Goal: Register for event/course

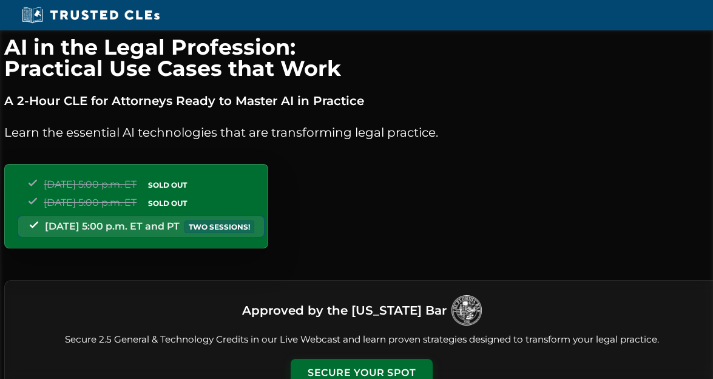
scroll to position [1271, 0]
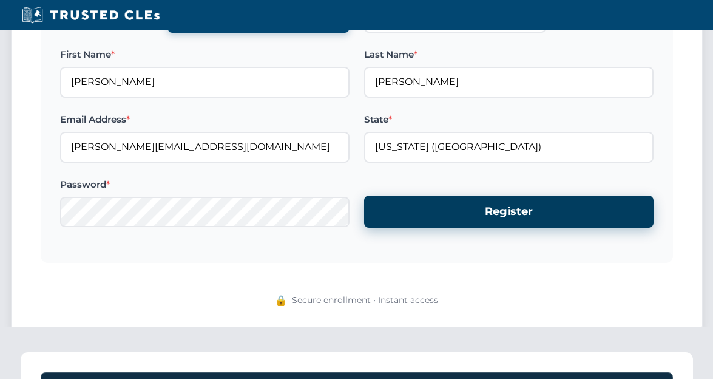
click at [434, 214] on button "Register" at bounding box center [509, 211] width 290 height 32
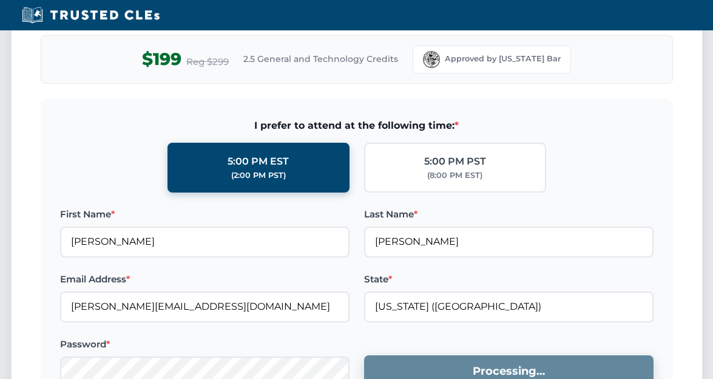
scroll to position [1114, 0]
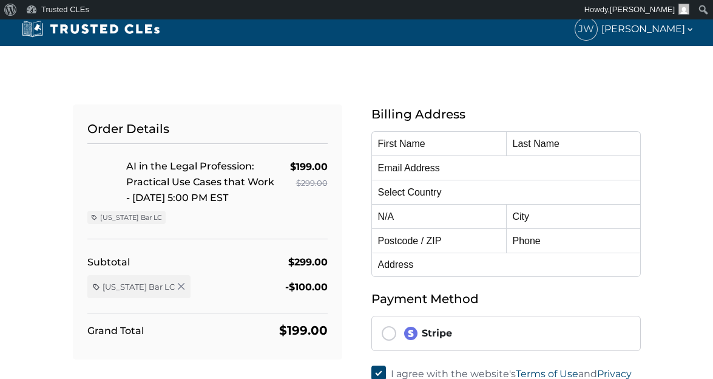
type input "[PERSON_NAME]"
type input "Willbur"
type input "john@willburlaw.com"
select select "United States"
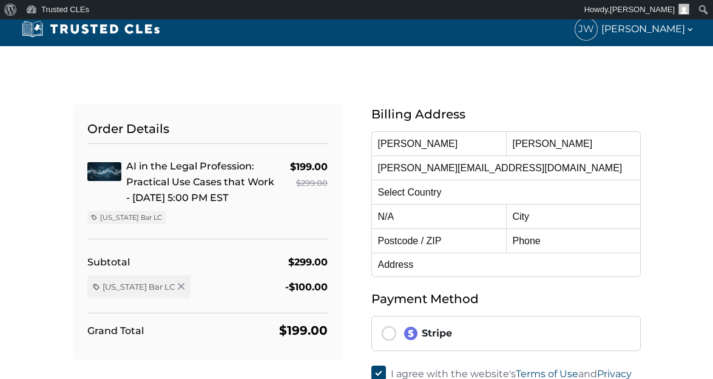
radio input "true"
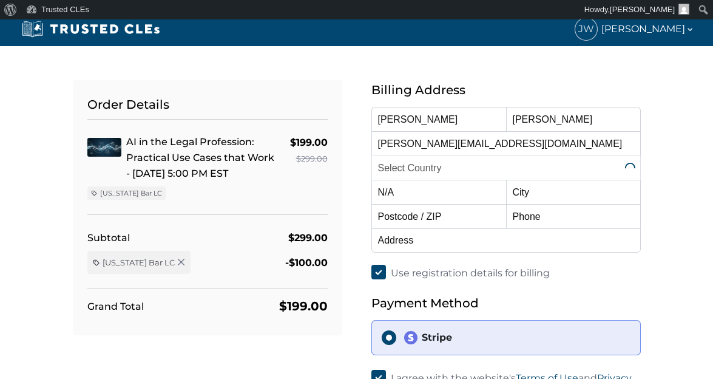
scroll to position [47, 0]
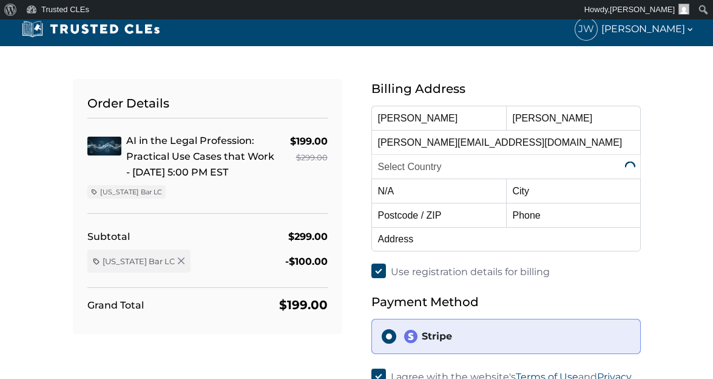
select select "Florida"
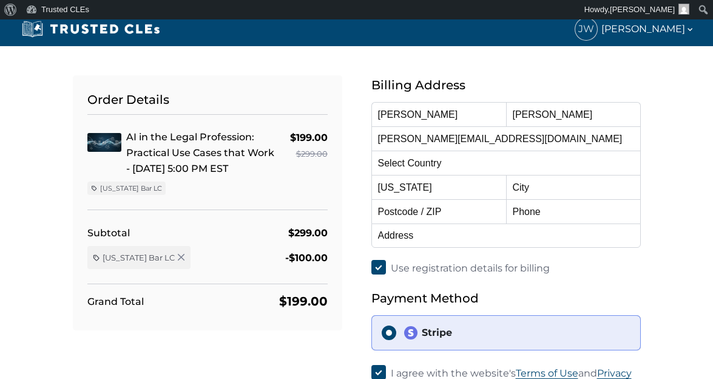
scroll to position [52, 0]
click at [469, 182] on select "Alabama Alaska American Samoa Arizona Arkansas Baker Island California Colorado…" at bounding box center [438, 186] width 135 height 24
click at [589, 187] on input "text" at bounding box center [573, 186] width 135 height 24
type input "Orlando"
type input "32801"
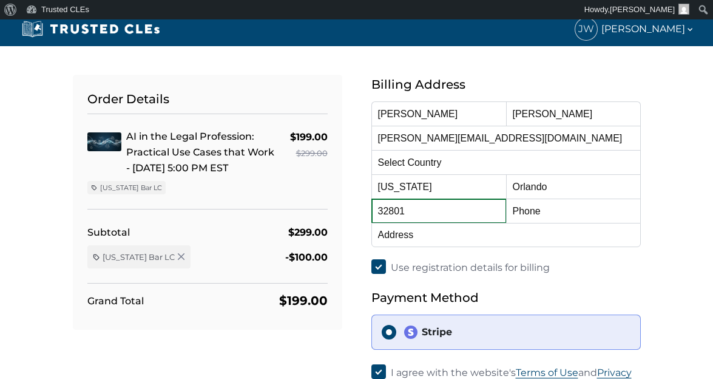
type input "4079176737"
type input "55 East Pine Street"
click at [670, 275] on div "Order Details AI in the Legal Profession: Practical Use Cases that Work - 10/15…" at bounding box center [356, 256] width 713 height 509
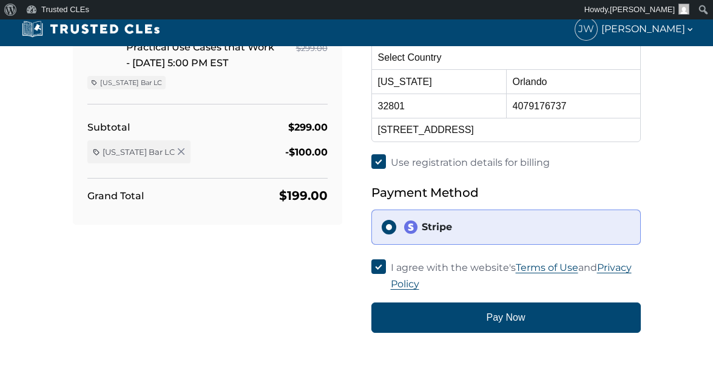
scroll to position [160, 0]
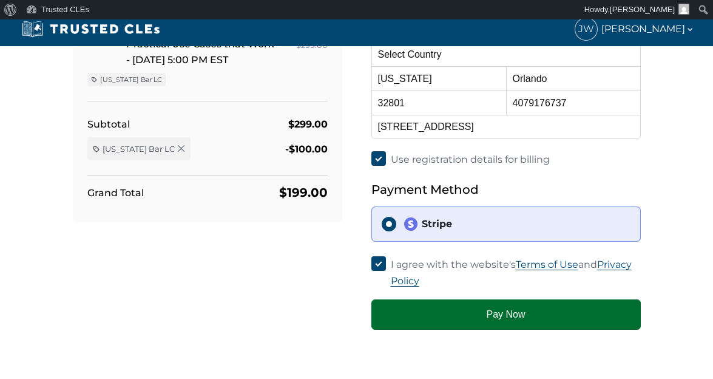
click at [524, 299] on button "Pay Now" at bounding box center [506, 314] width 270 height 30
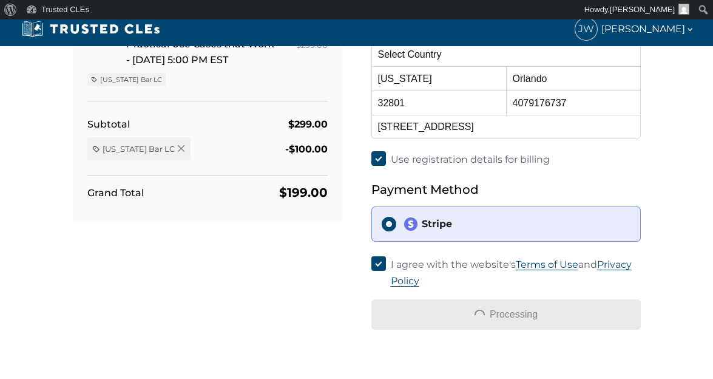
scroll to position [154, 0]
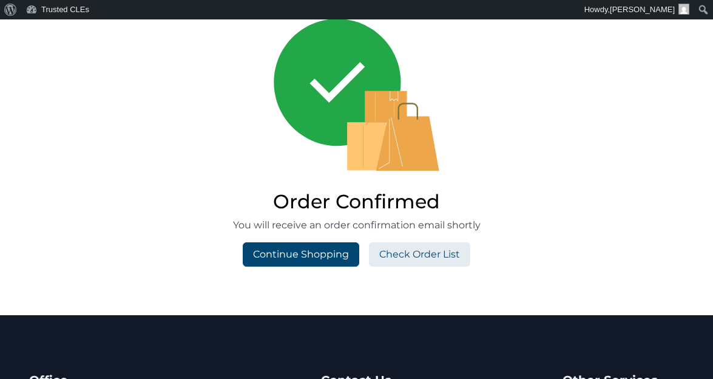
scroll to position [109, 0]
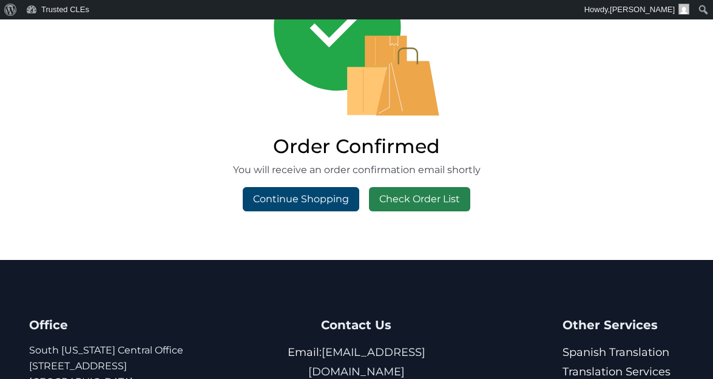
click at [433, 199] on link "Check Order List" at bounding box center [419, 199] width 101 height 24
